Goal: Information Seeking & Learning: Check status

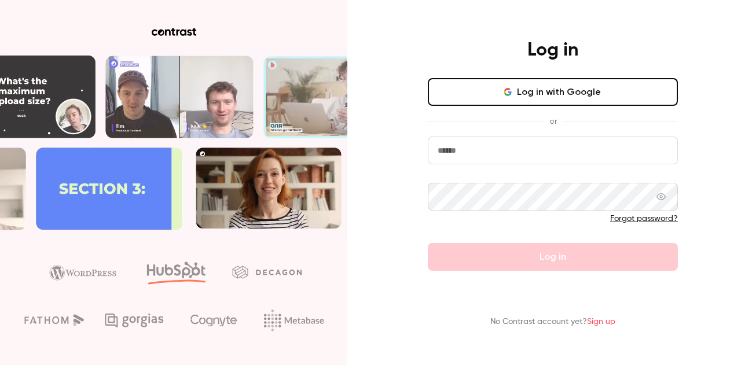
click at [512, 102] on button "Log in with Google" at bounding box center [553, 92] width 250 height 28
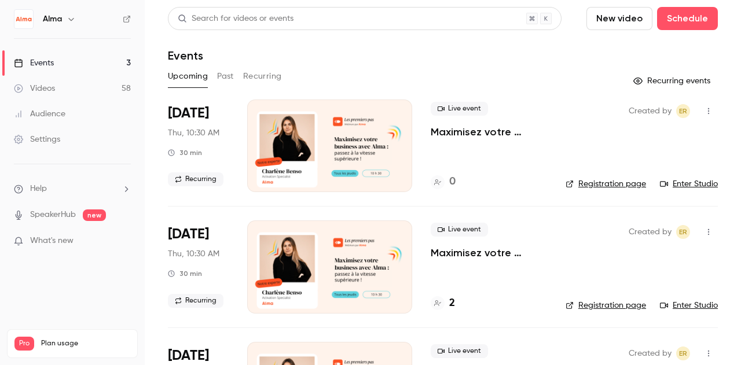
click at [219, 79] on button "Past" at bounding box center [225, 76] width 17 height 19
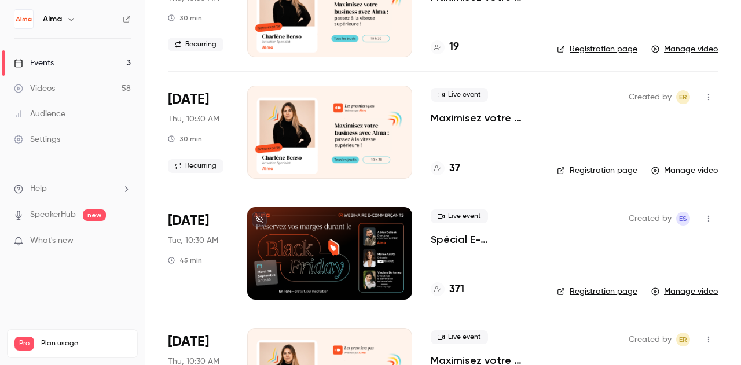
scroll to position [135, 0]
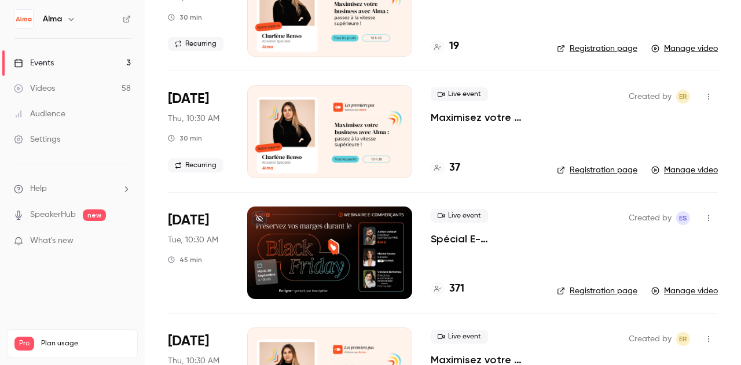
click at [439, 238] on p "Spécial E-commerçants - Sortir de la guerre des prix et préserver ses marges pe…" at bounding box center [485, 239] width 108 height 14
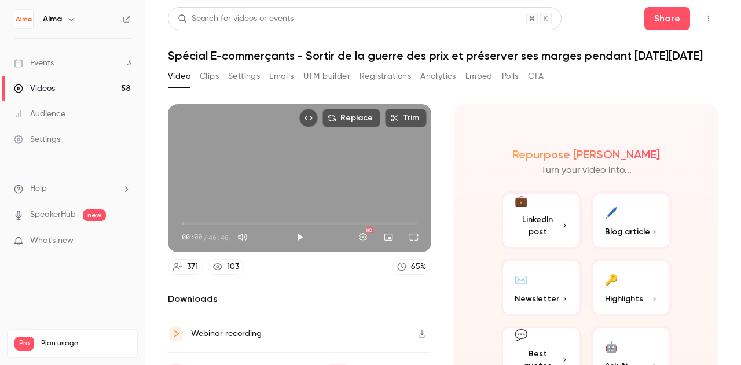
click at [395, 72] on button "Registrations" at bounding box center [386, 76] width 52 height 19
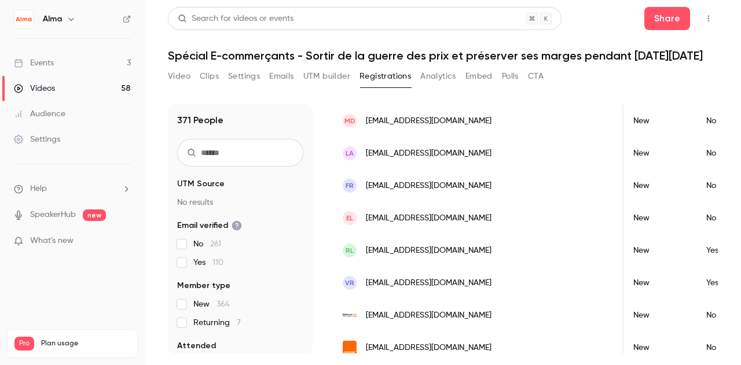
scroll to position [214, 0]
